Goal: Transaction & Acquisition: Purchase product/service

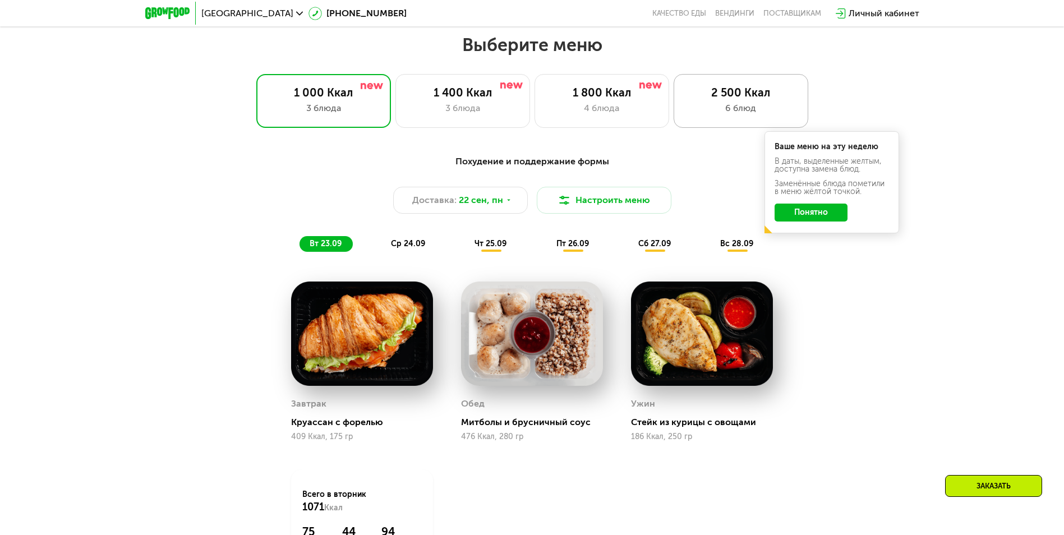
scroll to position [898, 0]
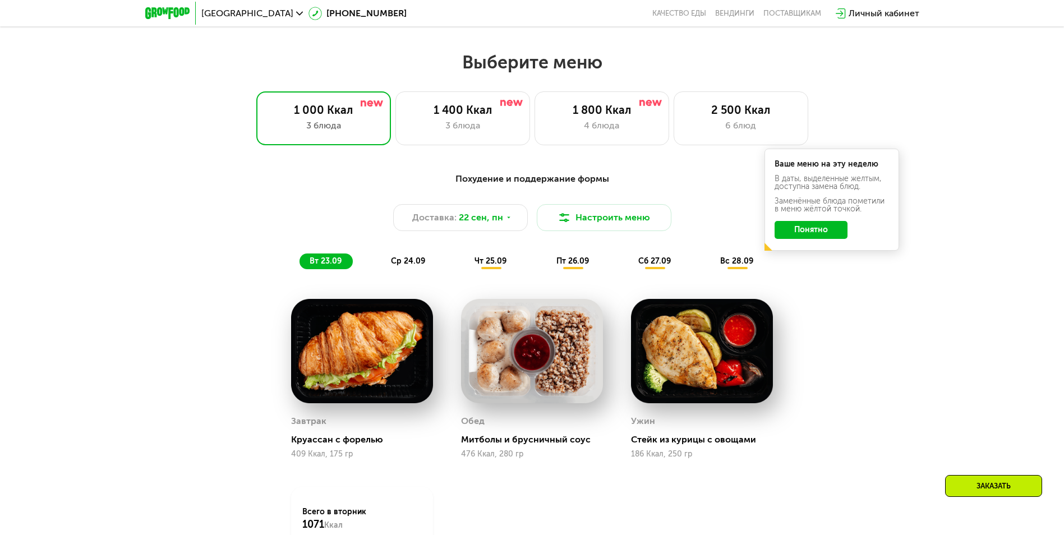
click at [387, 255] on div "Похудение и поддержание формы Доставка: [DATE] Настроить меню вт 23.09 ср 24.09…" at bounding box center [532, 220] width 664 height 97
click at [401, 266] on span "ср 24.09" at bounding box center [408, 261] width 34 height 10
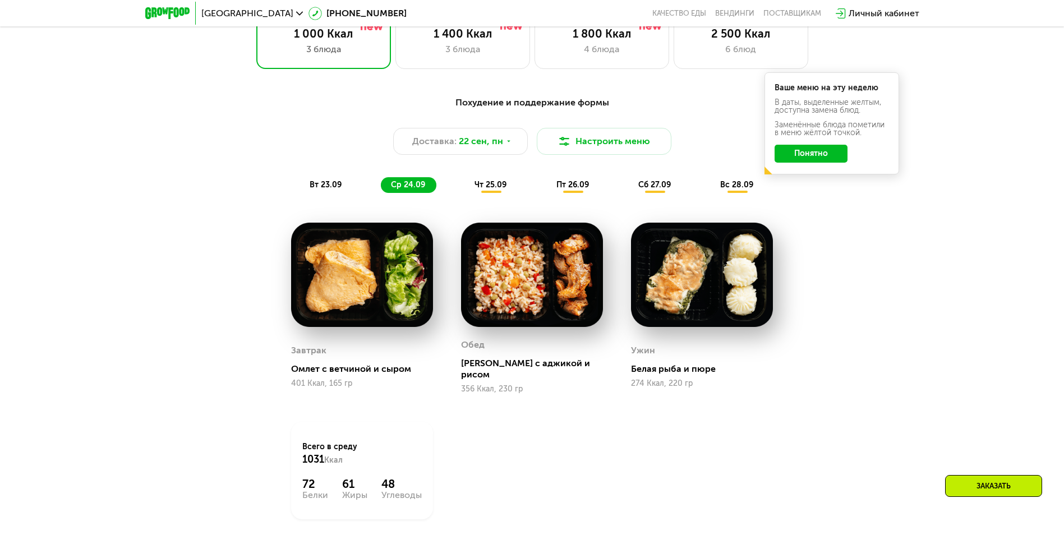
scroll to position [954, 0]
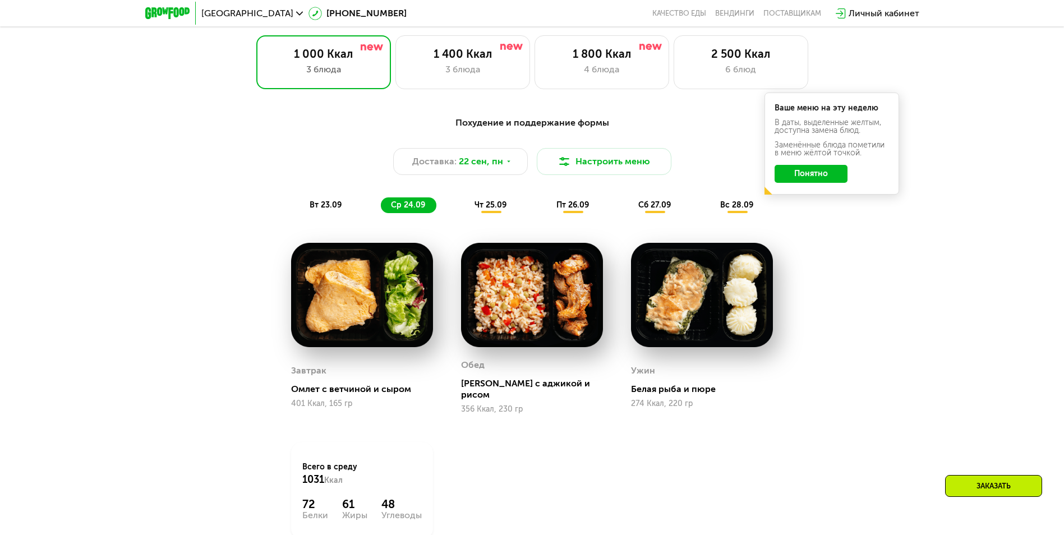
click at [488, 210] on span "чт 25.09" at bounding box center [491, 205] width 32 height 10
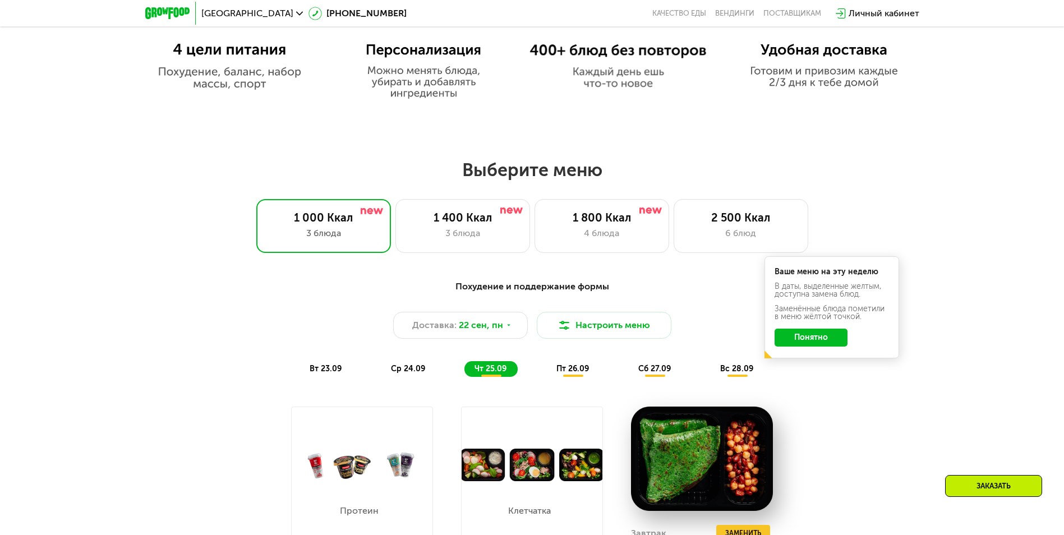
scroll to position [729, 0]
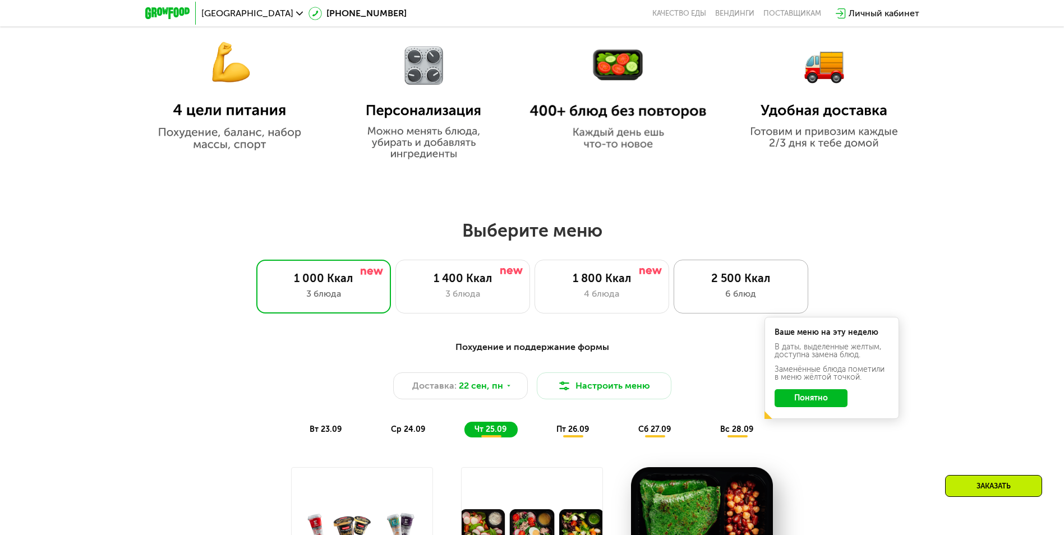
click at [726, 279] on div "2 500 Ккал" at bounding box center [741, 278] width 111 height 13
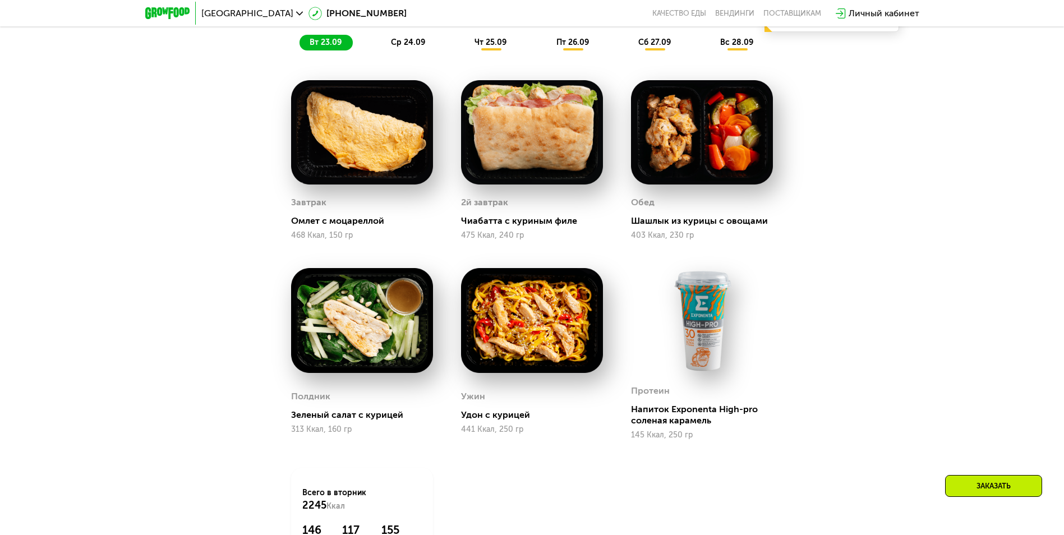
scroll to position [1010, 0]
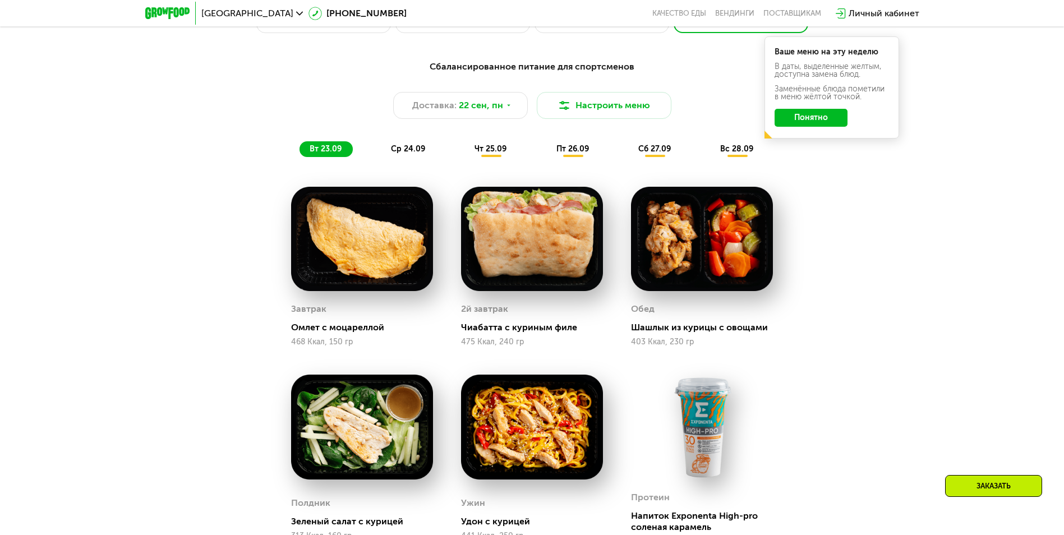
click at [411, 152] on span "ср 24.09" at bounding box center [408, 149] width 34 height 10
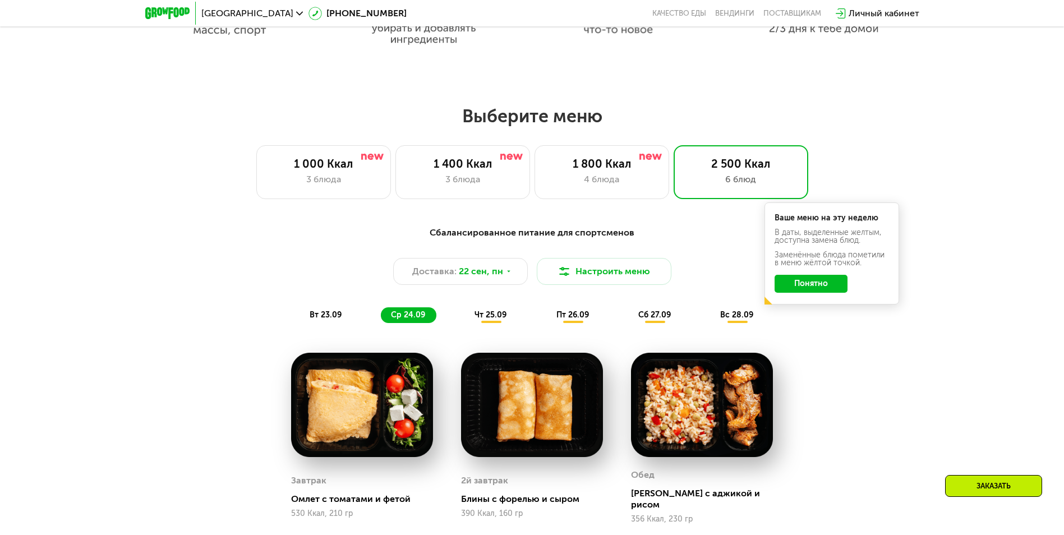
scroll to position [842, 0]
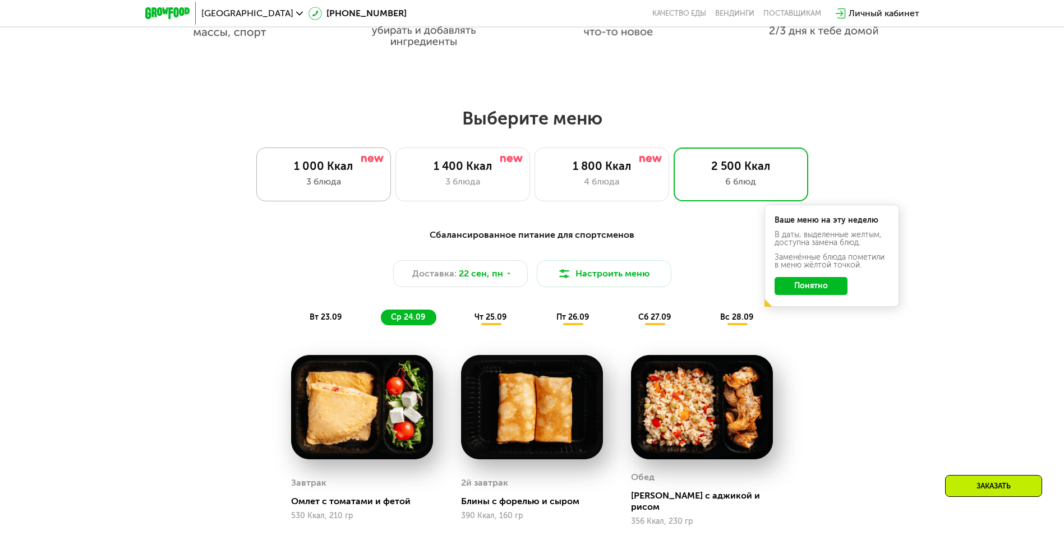
click at [303, 179] on div "3 блюда" at bounding box center [323, 181] width 111 height 13
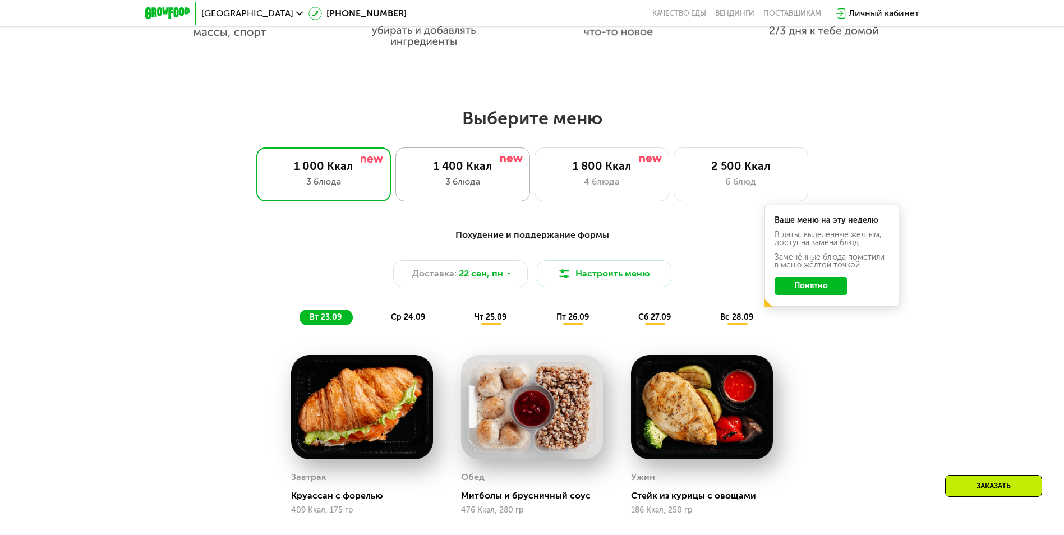
click at [436, 171] on div "1 400 Ккал" at bounding box center [462, 165] width 111 height 13
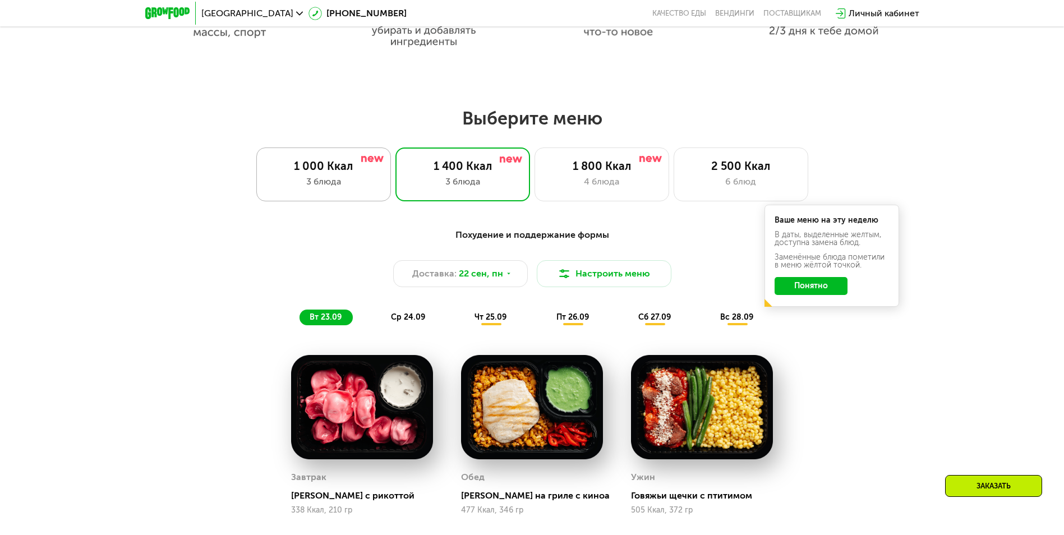
click at [353, 168] on div "1 000 Ккал" at bounding box center [323, 165] width 111 height 13
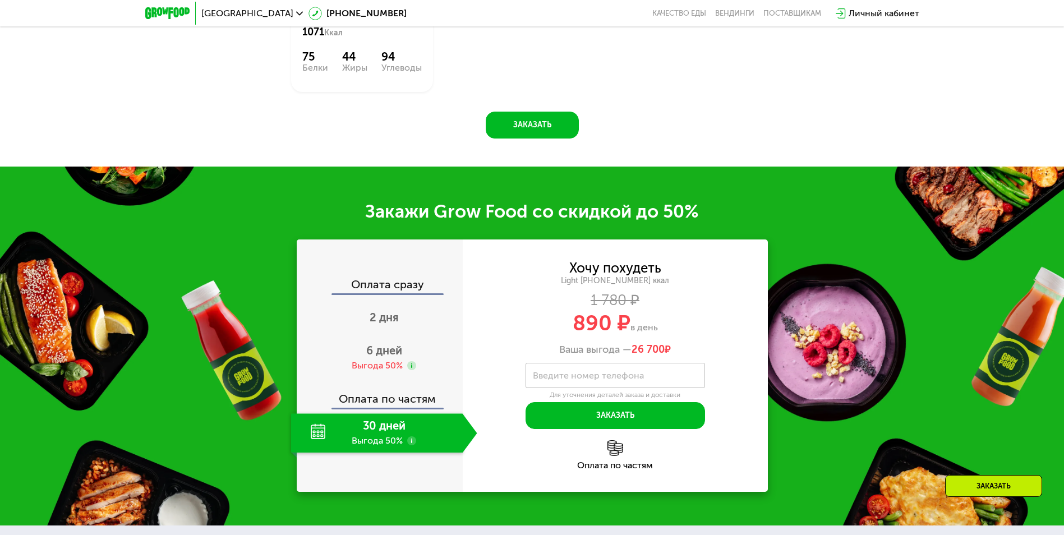
scroll to position [1403, 0]
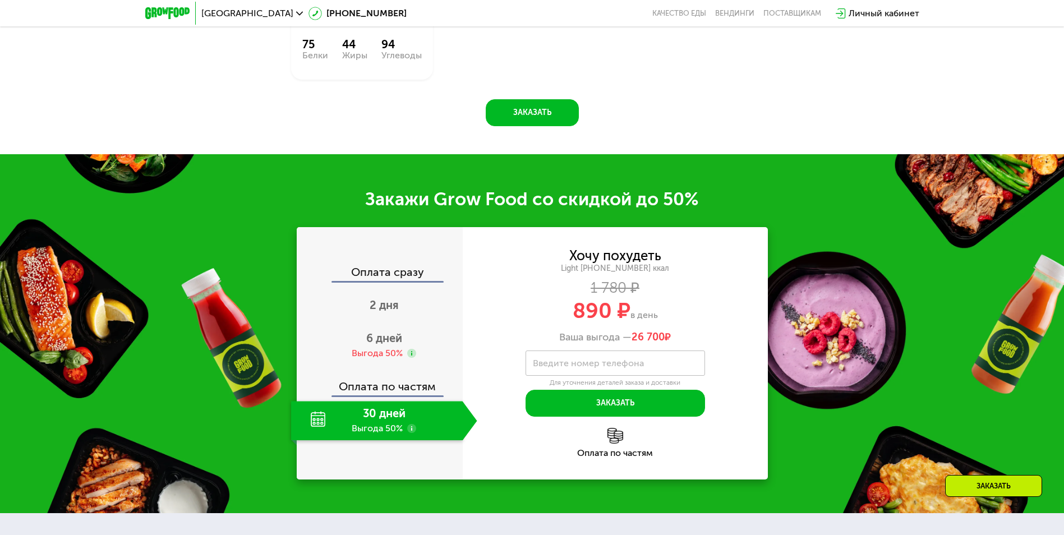
click at [374, 425] on div "30 дней Выгода 50%" at bounding box center [377, 420] width 172 height 39
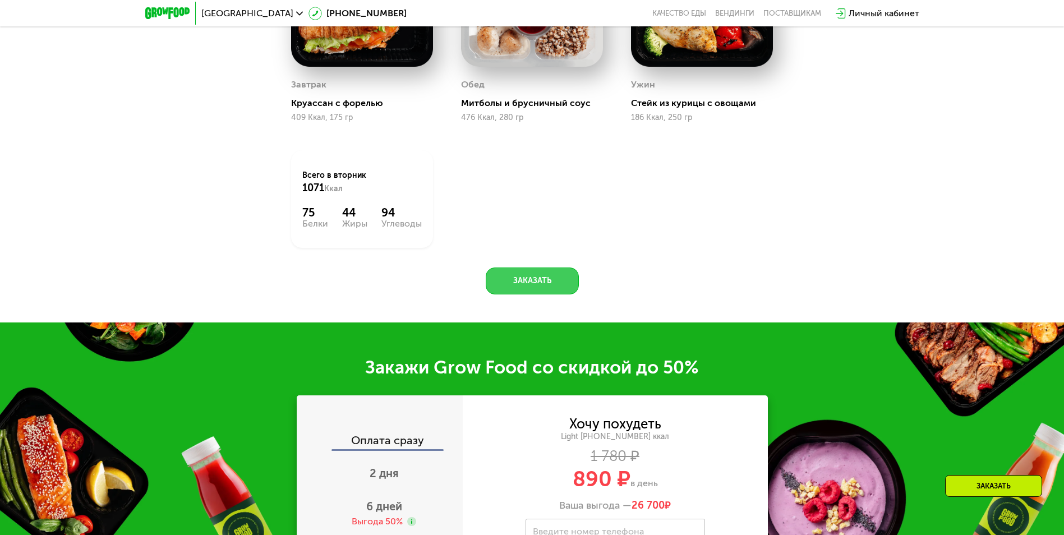
click at [545, 290] on button "Заказать" at bounding box center [532, 281] width 93 height 27
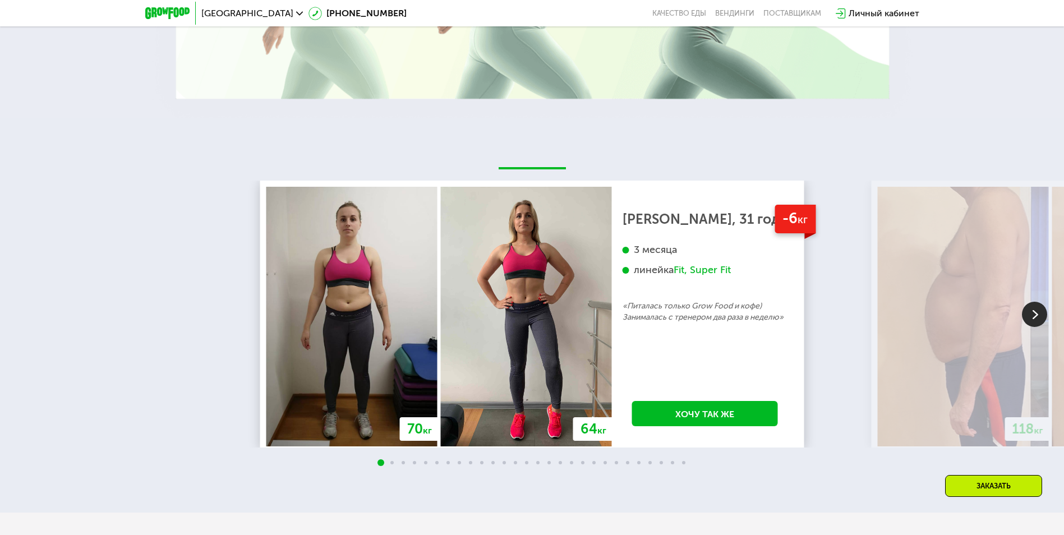
scroll to position [2347, 0]
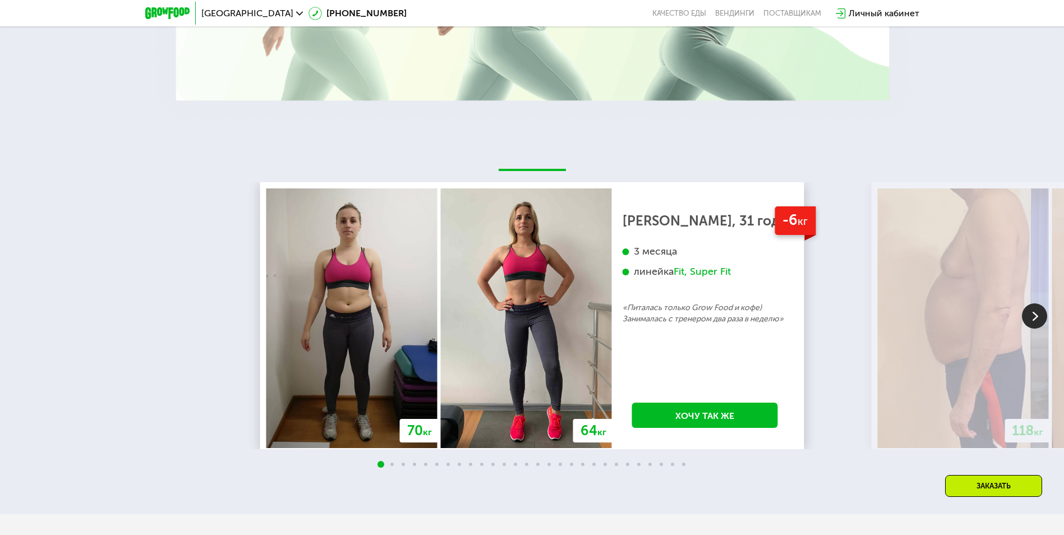
click at [1035, 315] on img at bounding box center [1034, 316] width 25 height 25
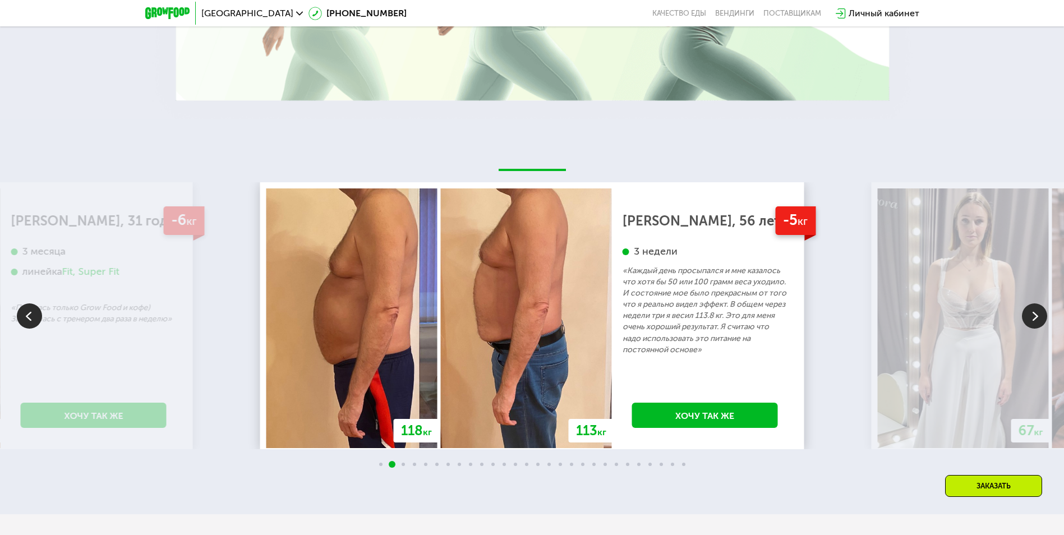
click at [1034, 316] on img at bounding box center [1034, 316] width 25 height 25
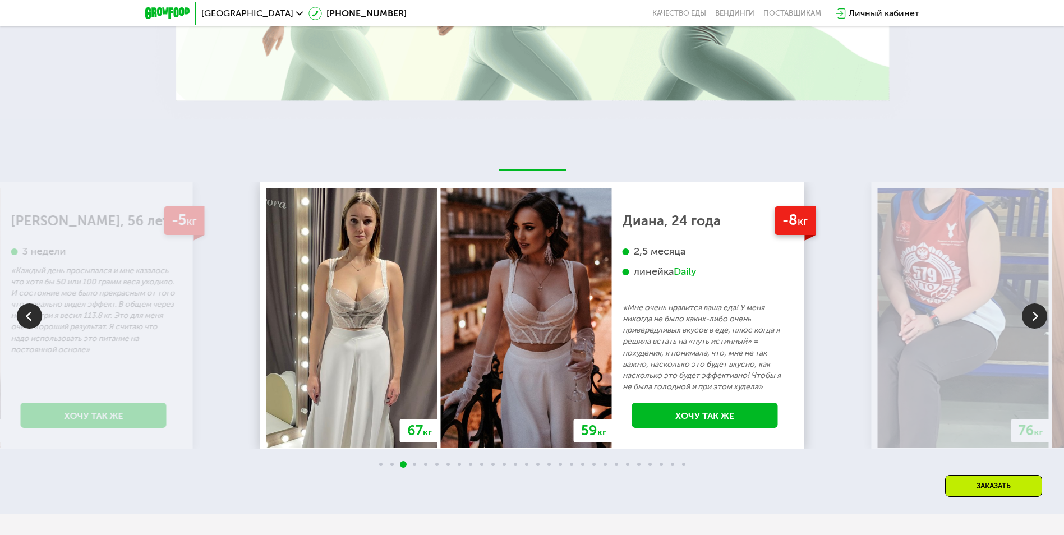
click at [1034, 316] on img at bounding box center [1034, 316] width 25 height 25
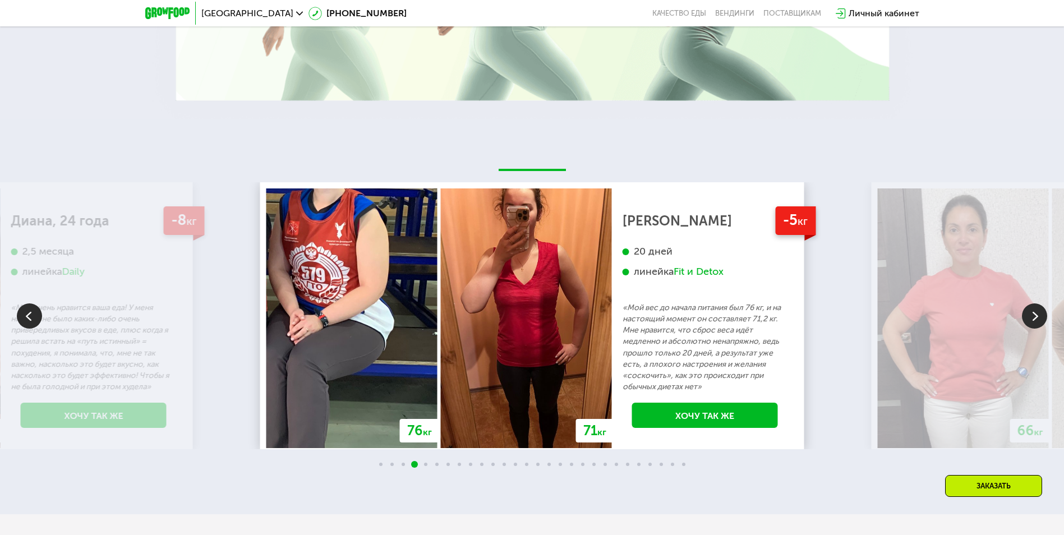
click at [1039, 318] on img at bounding box center [1034, 316] width 25 height 25
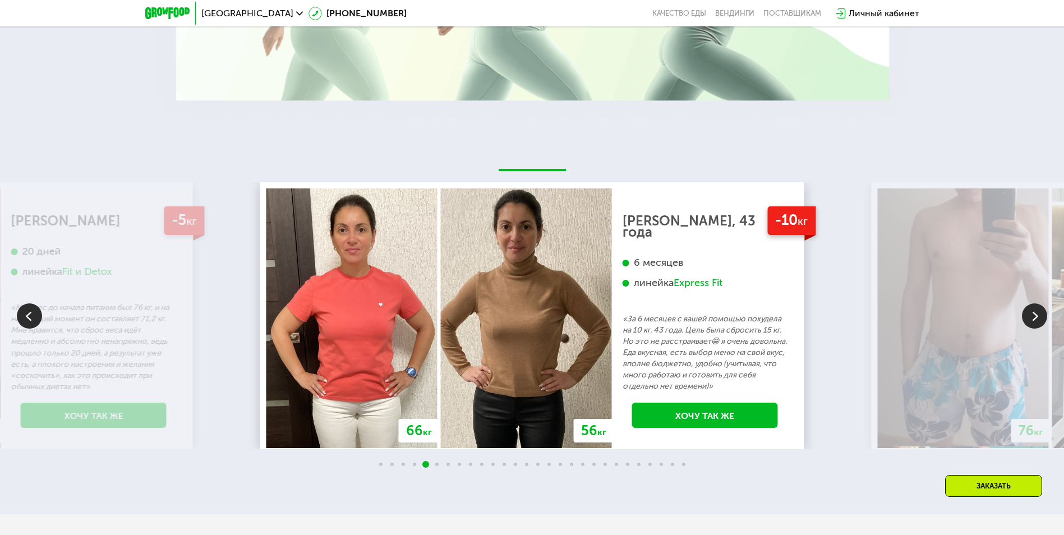
click at [1039, 318] on img at bounding box center [1034, 316] width 25 height 25
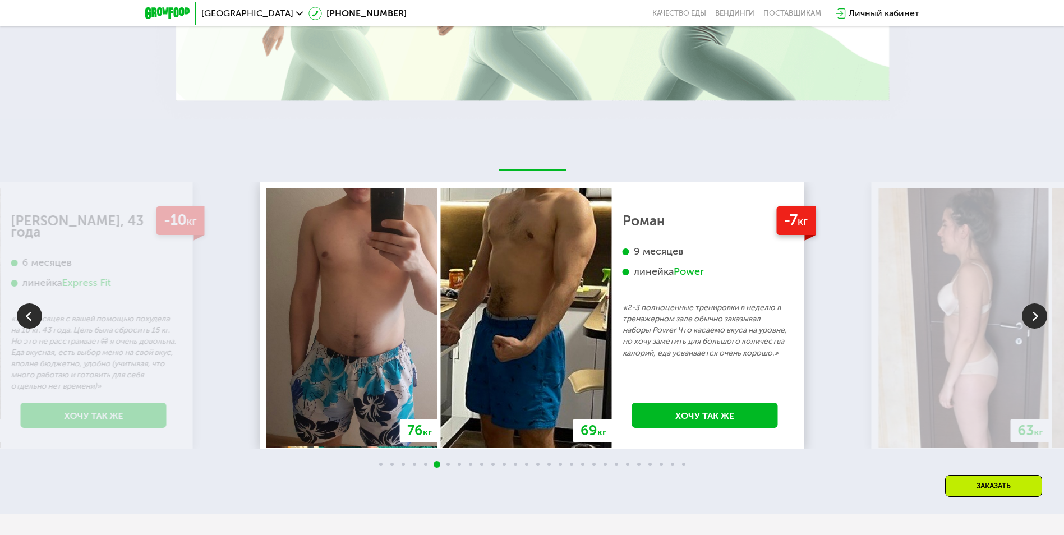
click at [1039, 318] on img at bounding box center [1034, 316] width 25 height 25
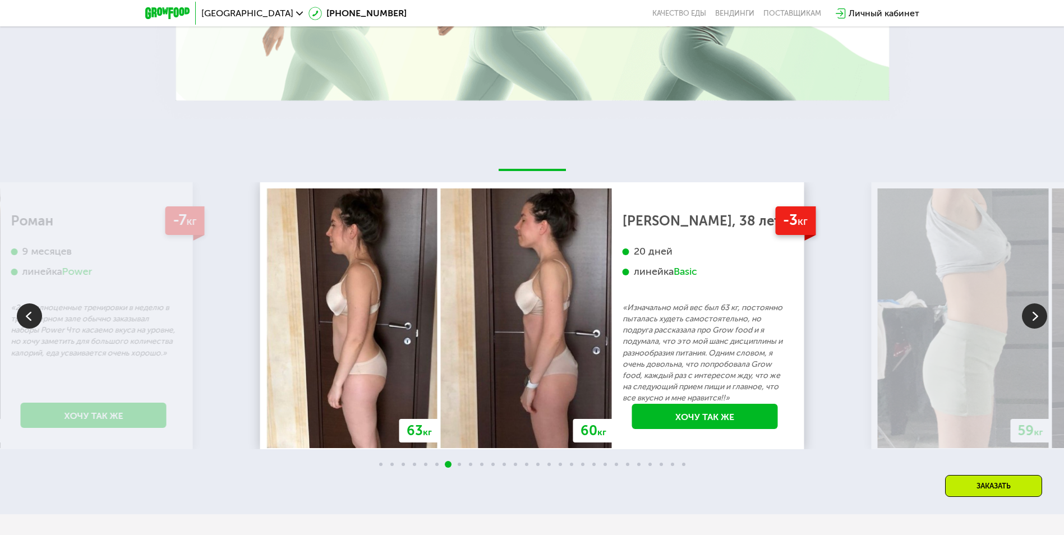
click at [1039, 318] on img at bounding box center [1034, 316] width 25 height 25
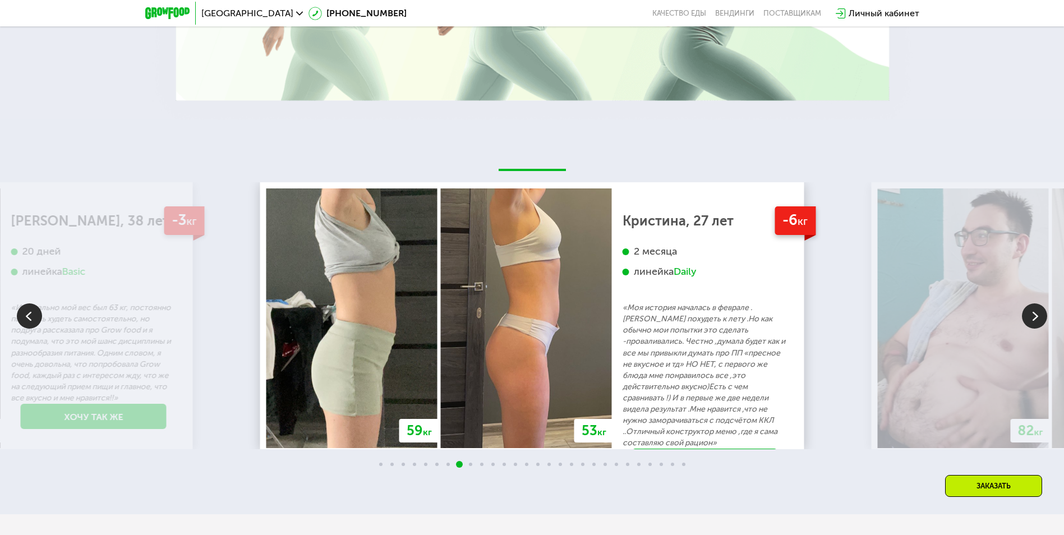
click at [1039, 318] on img at bounding box center [1034, 316] width 25 height 25
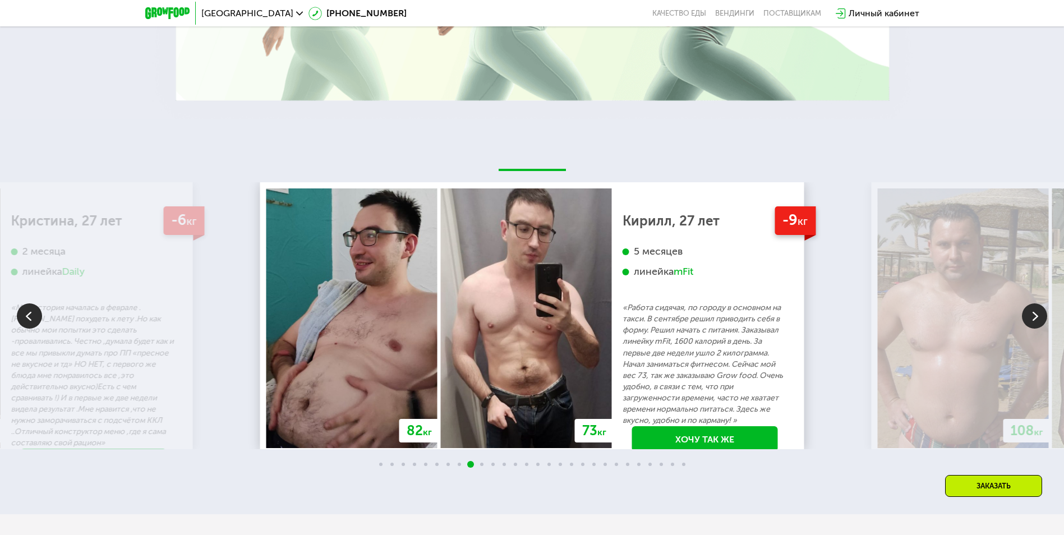
click at [1039, 318] on img at bounding box center [1034, 316] width 25 height 25
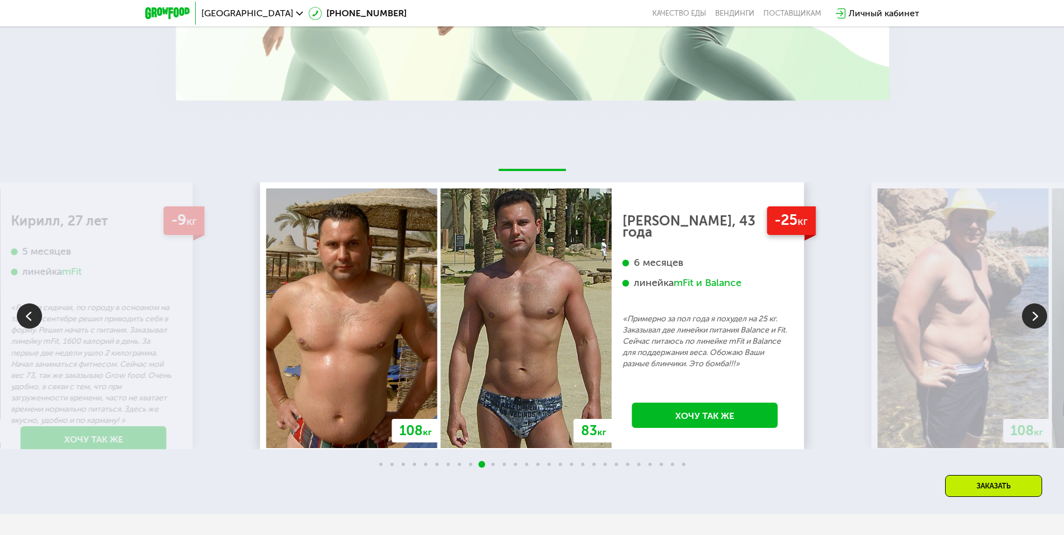
click at [1039, 318] on img at bounding box center [1034, 316] width 25 height 25
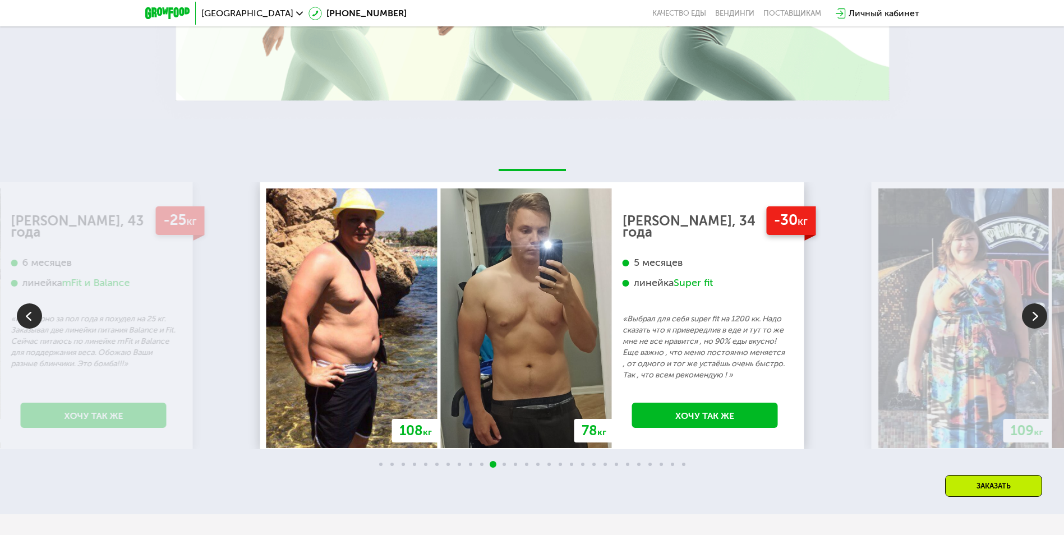
click at [1039, 318] on img at bounding box center [1034, 316] width 25 height 25
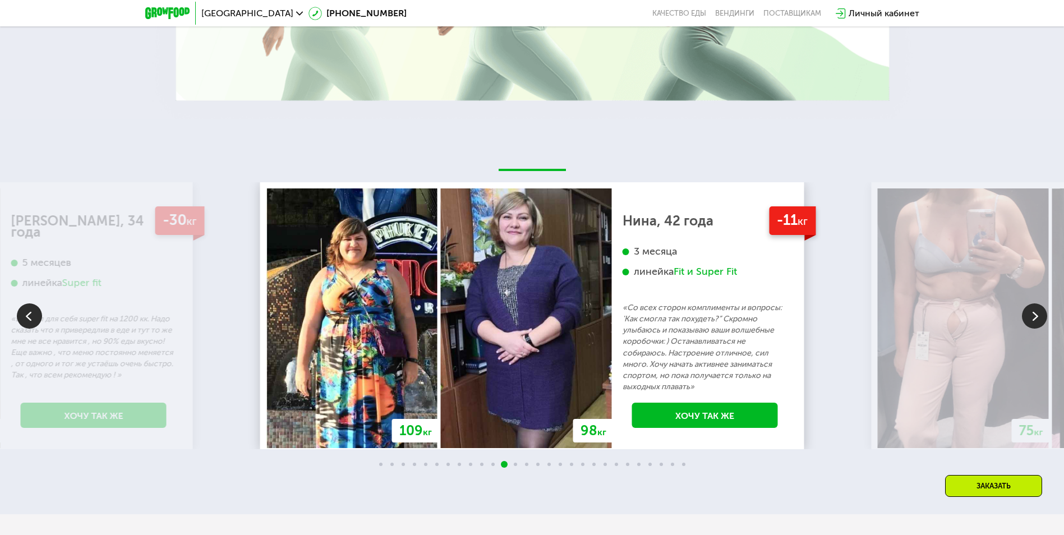
click at [1039, 318] on img at bounding box center [1034, 316] width 25 height 25
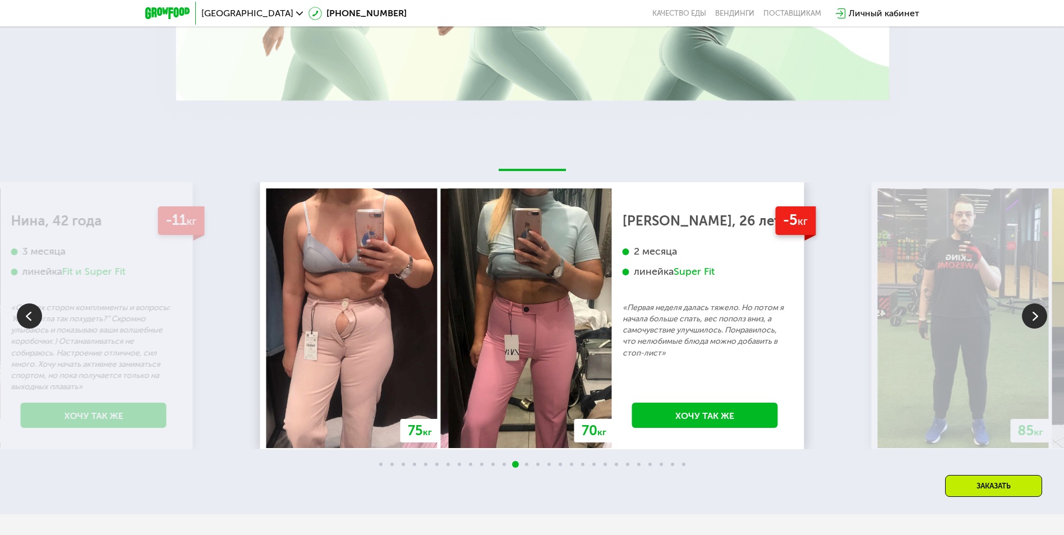
click at [1041, 316] on img at bounding box center [1034, 316] width 25 height 25
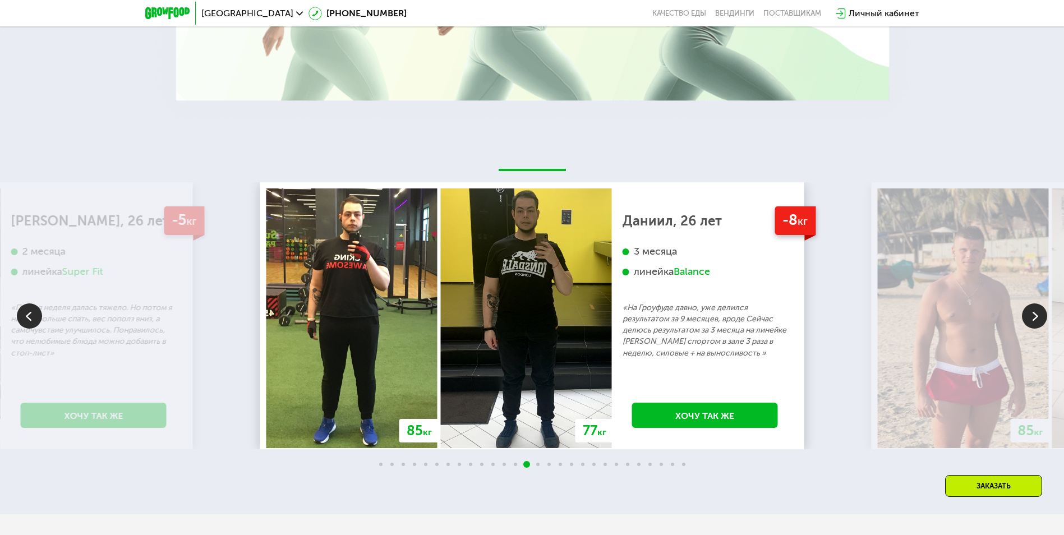
click at [1040, 315] on img at bounding box center [1034, 316] width 25 height 25
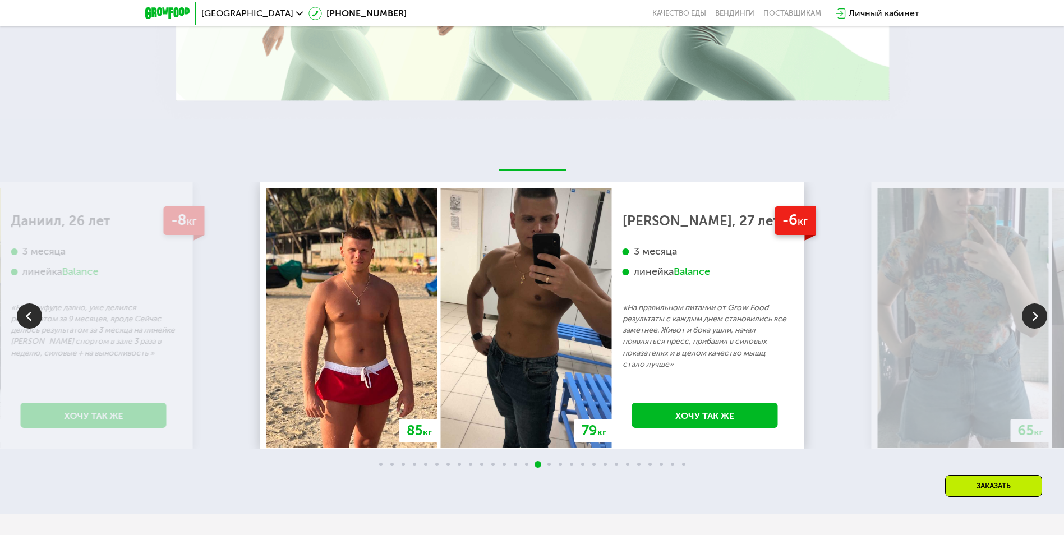
click at [1040, 315] on img at bounding box center [1034, 316] width 25 height 25
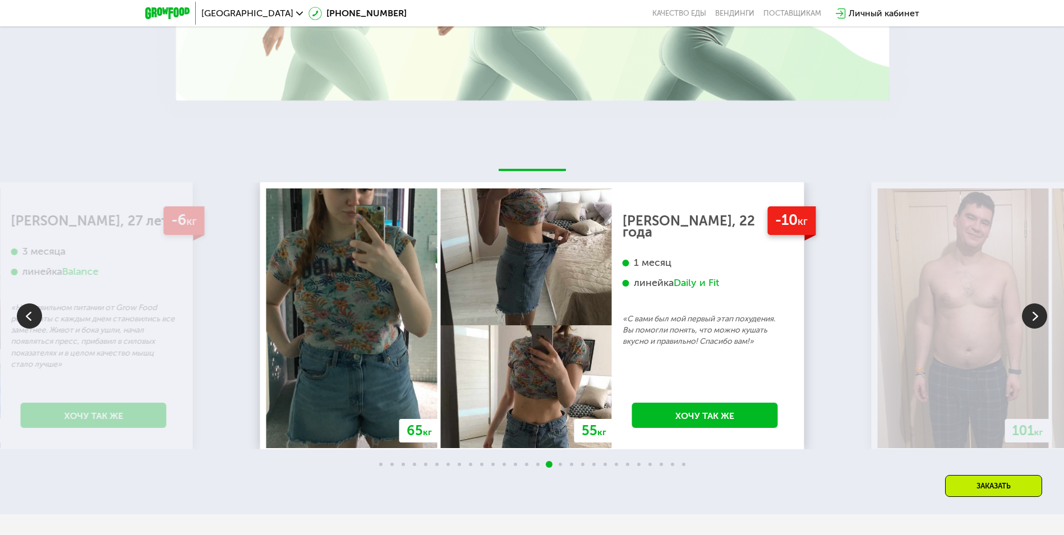
click at [1042, 316] on img at bounding box center [1034, 316] width 25 height 25
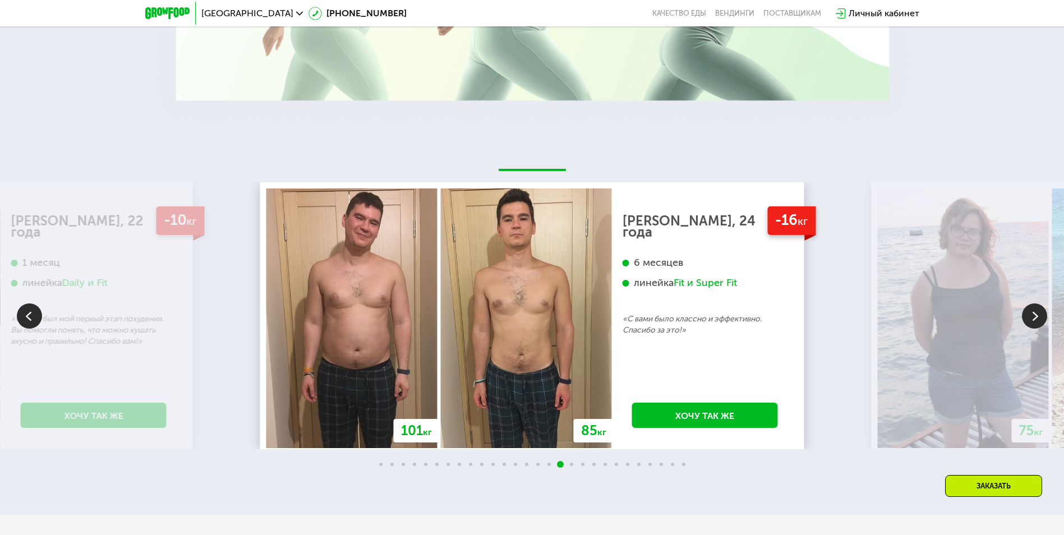
click at [1042, 316] on img at bounding box center [1034, 316] width 25 height 25
